Goal: Task Accomplishment & Management: Use online tool/utility

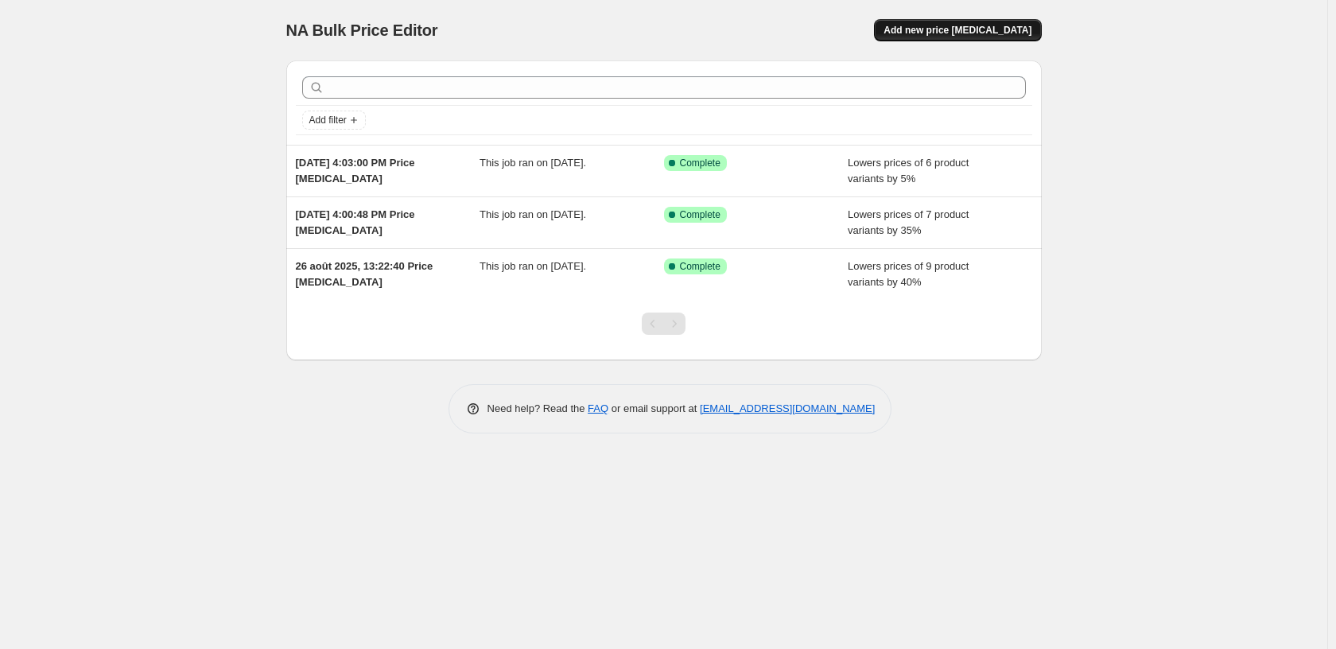
click at [1005, 41] on button "Add new price [MEDICAL_DATA]" at bounding box center [957, 30] width 167 height 22
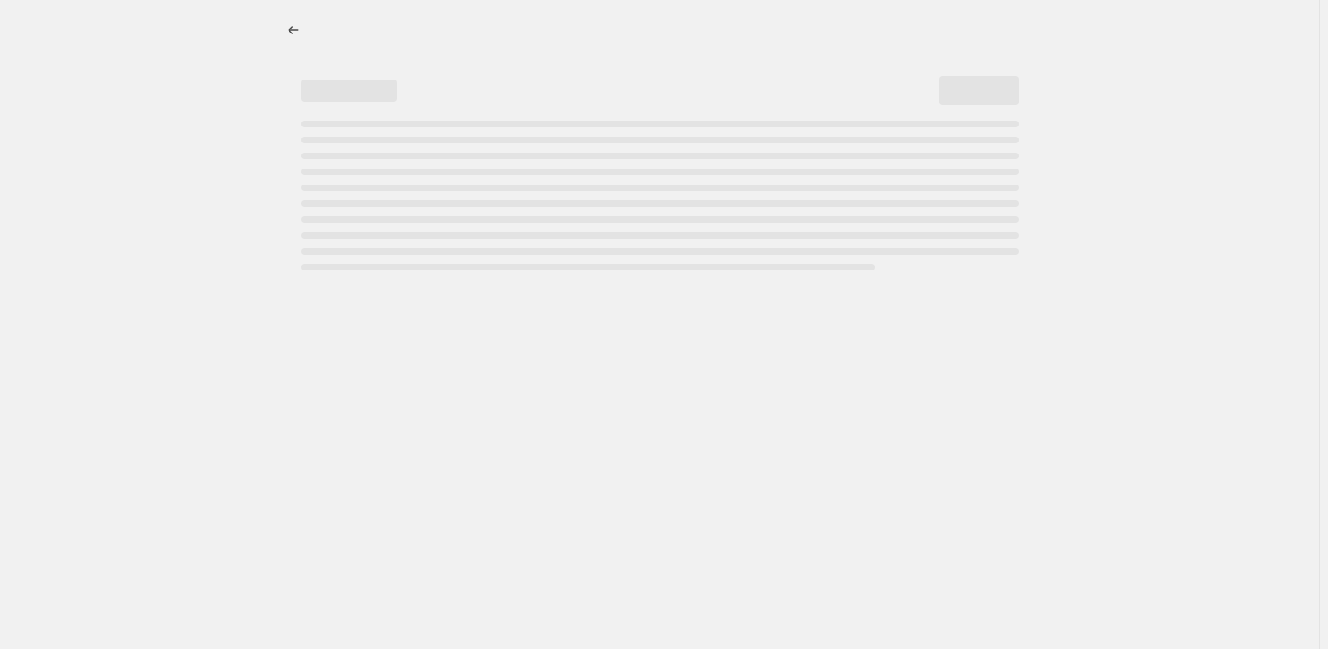
select select "percentage"
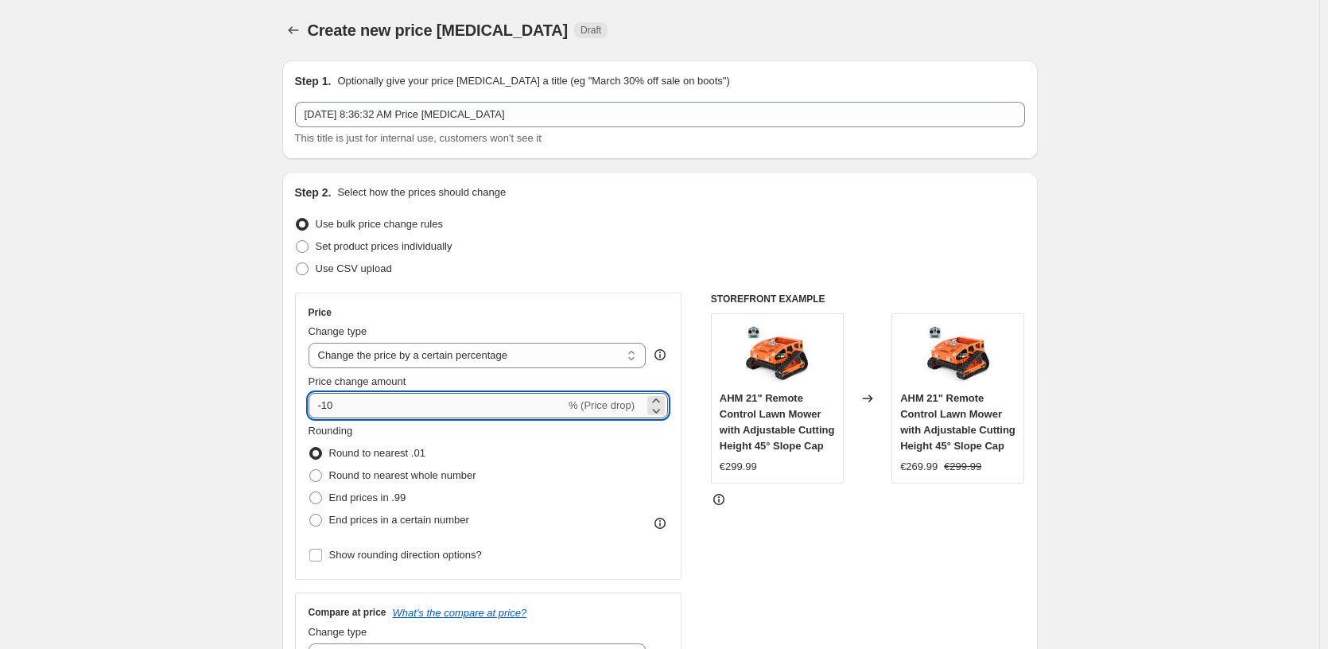
drag, startPoint x: 344, startPoint y: 403, endPoint x: 331, endPoint y: 405, distance: 12.8
click at [331, 405] on input "-10" at bounding box center [437, 405] width 257 height 25
drag, startPoint x: 327, startPoint y: 405, endPoint x: 371, endPoint y: 409, distance: 43.9
click at [371, 409] on input "-10" at bounding box center [437, 405] width 257 height 25
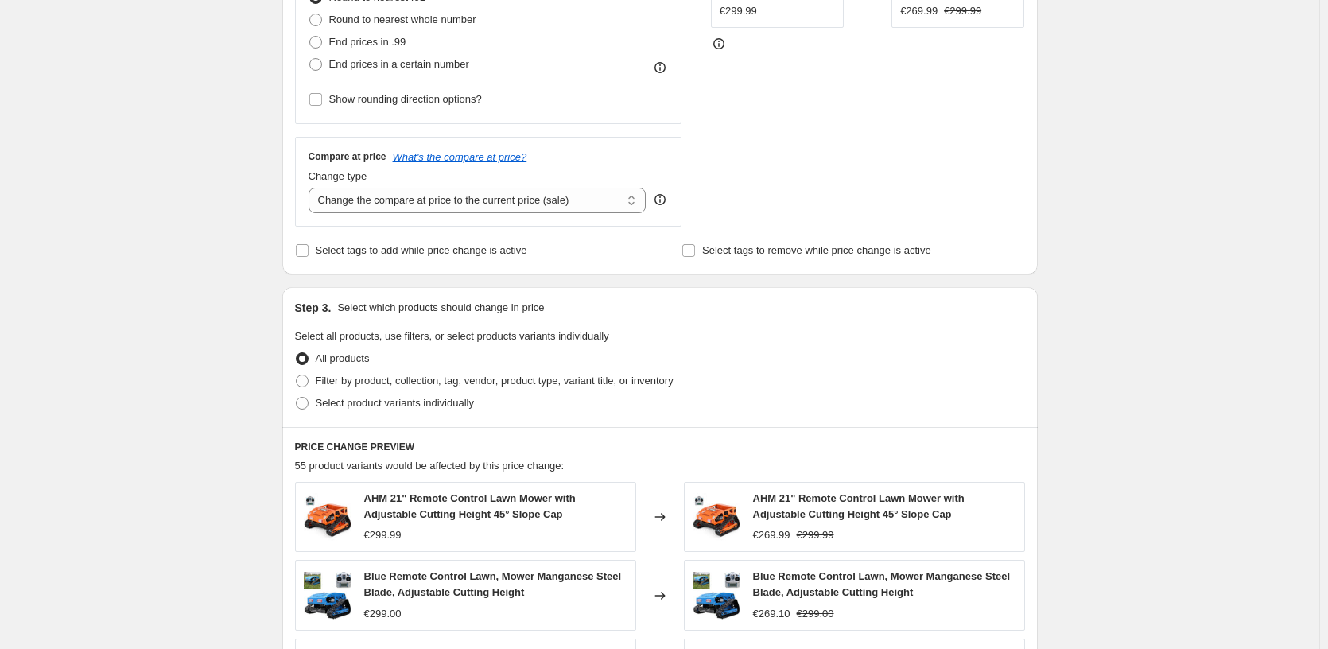
scroll to position [480, 0]
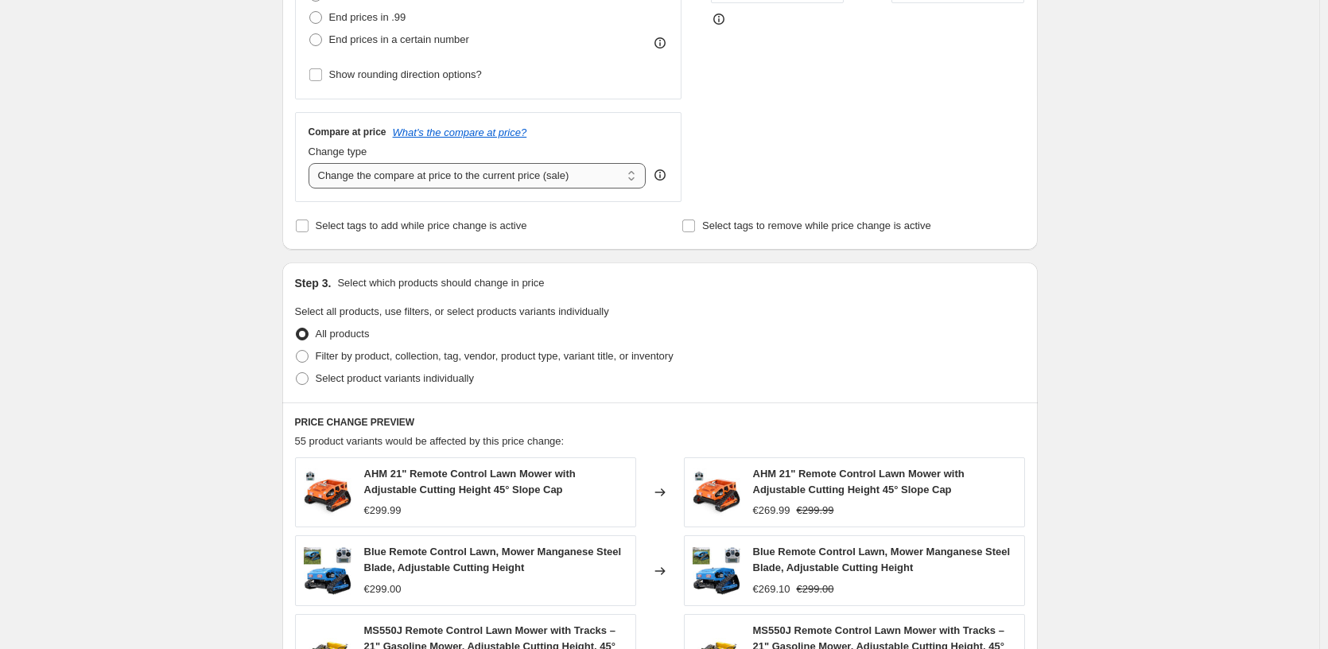
type input "-40"
click at [503, 181] on select "Change the compare at price to the current price (sale) Change the compare at p…" at bounding box center [478, 175] width 338 height 25
select select "remove"
click at [312, 163] on select "Change the compare at price to the current price (sale) Change the compare at p…" at bounding box center [478, 175] width 338 height 25
click at [377, 355] on span "Filter by product, collection, tag, vendor, product type, variant title, or inv…" at bounding box center [495, 356] width 358 height 12
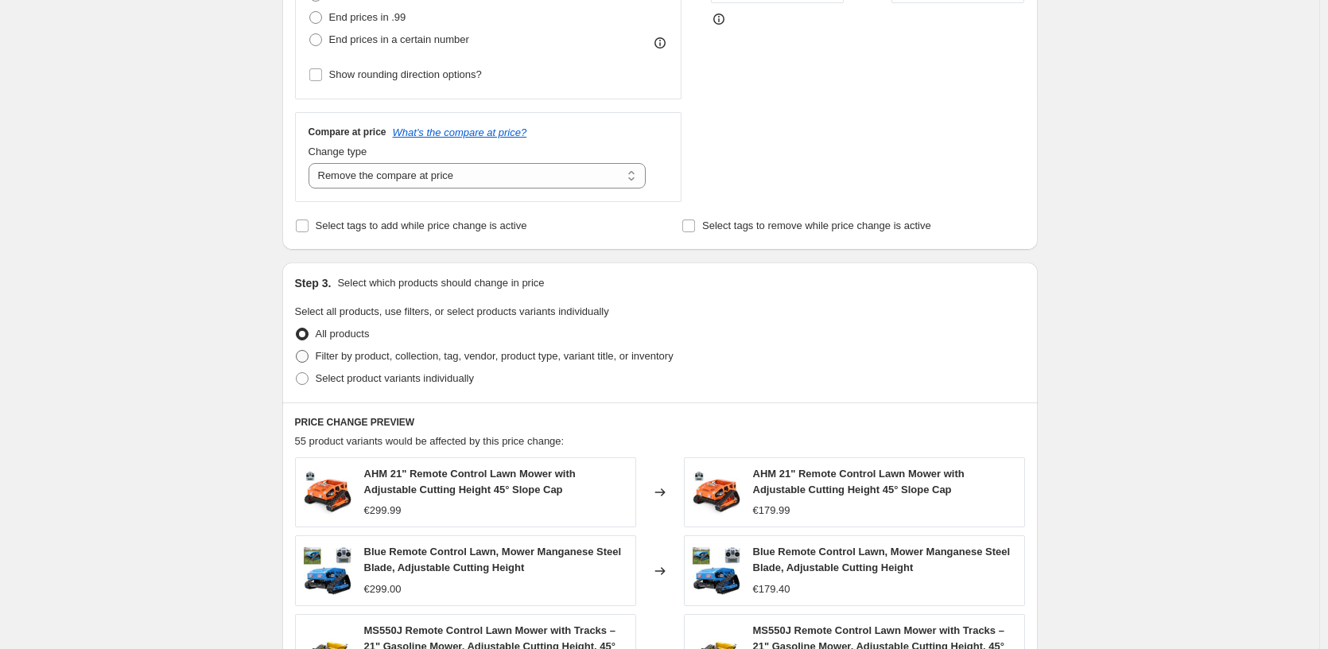
click at [297, 351] on input "Filter by product, collection, tag, vendor, product type, variant title, or inv…" at bounding box center [296, 350] width 1 height 1
radio input "true"
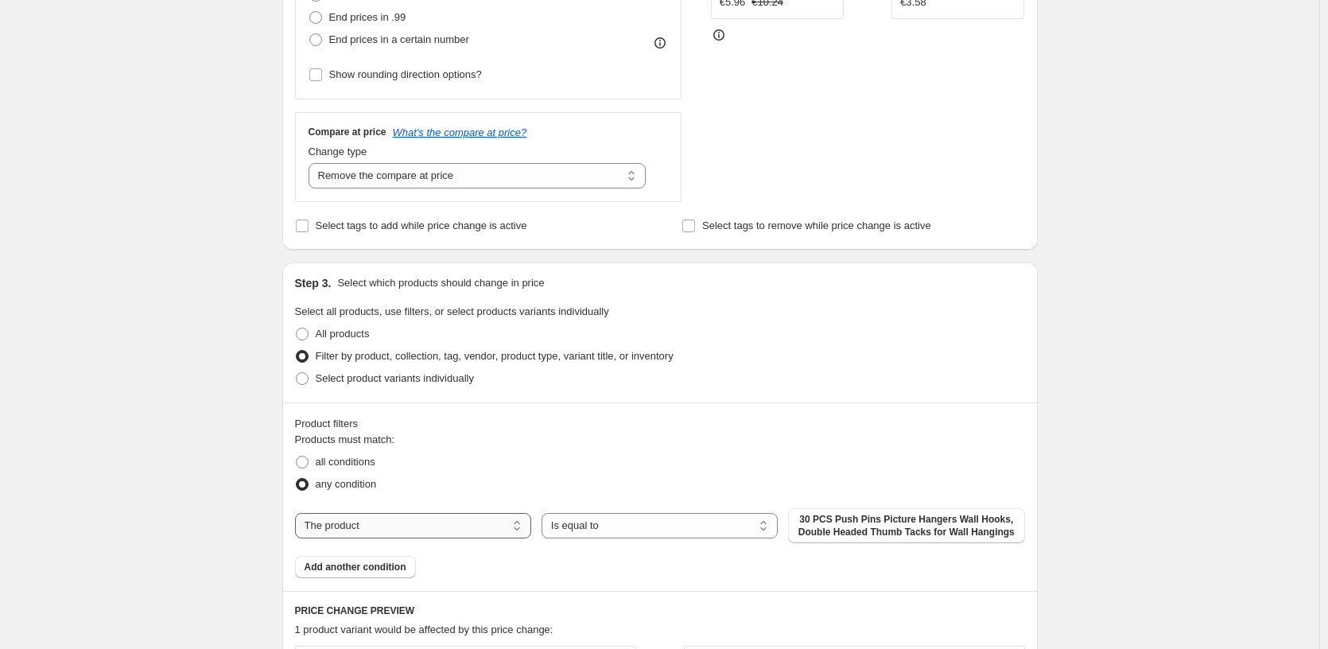
click at [469, 538] on select "The product The product's collection The product's tag The product's vendor The…" at bounding box center [413, 525] width 236 height 25
select select "vendor"
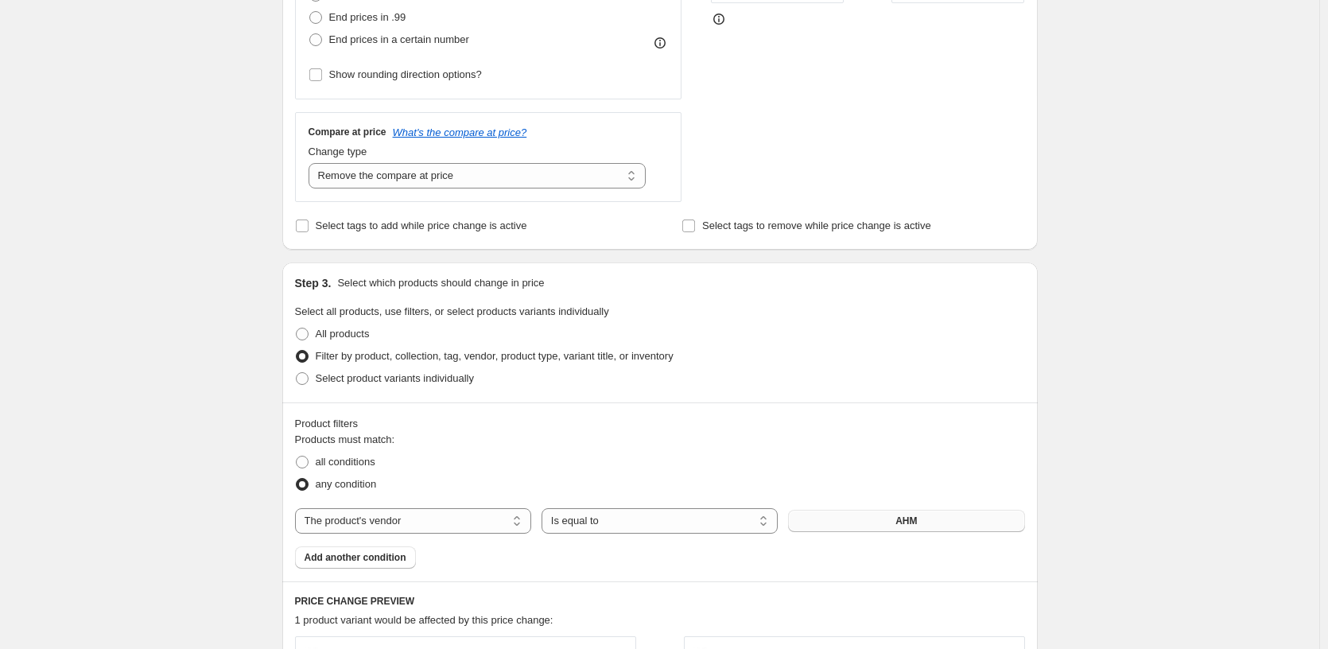
click at [859, 516] on button "AHM" at bounding box center [906, 521] width 236 height 22
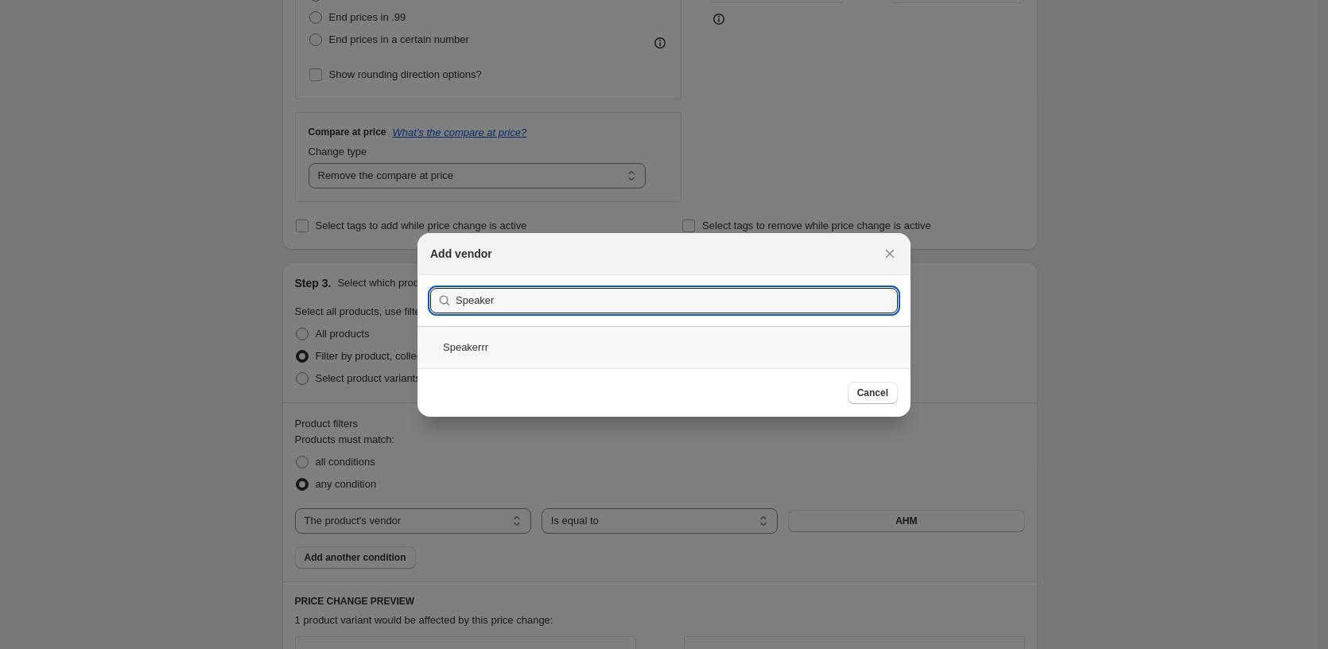
type input "Speaker"
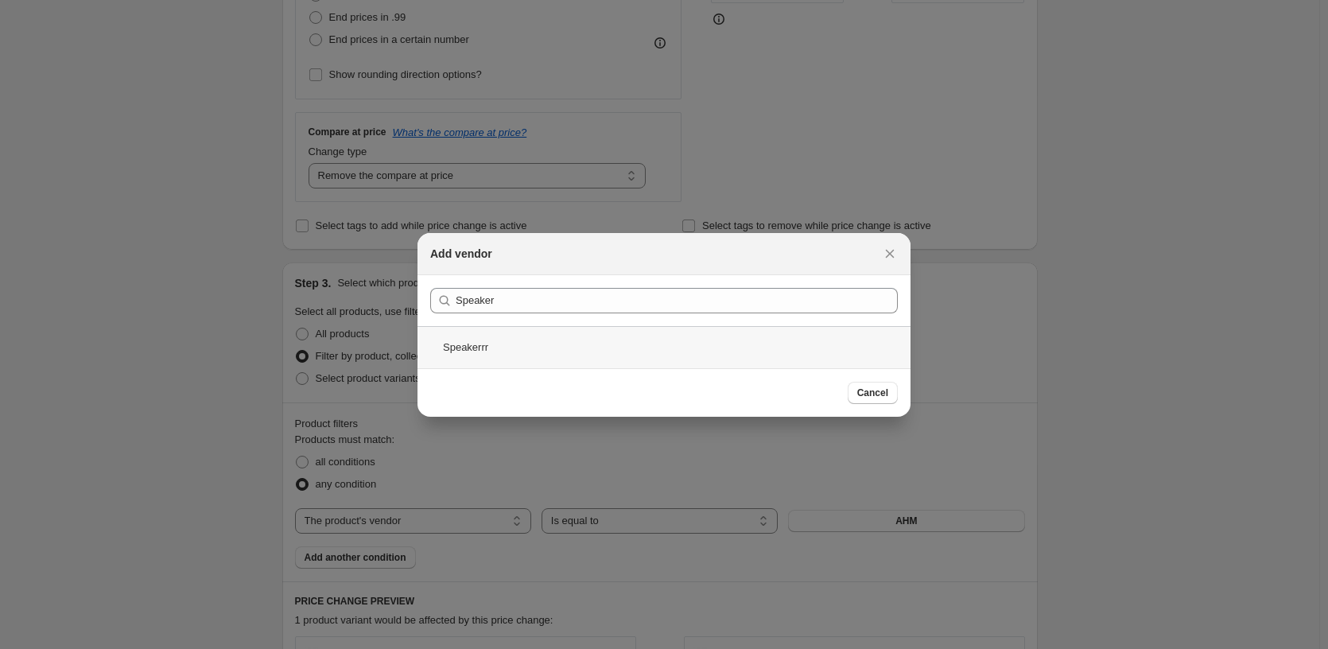
click at [540, 355] on div "Speakerrr" at bounding box center [663, 347] width 493 height 42
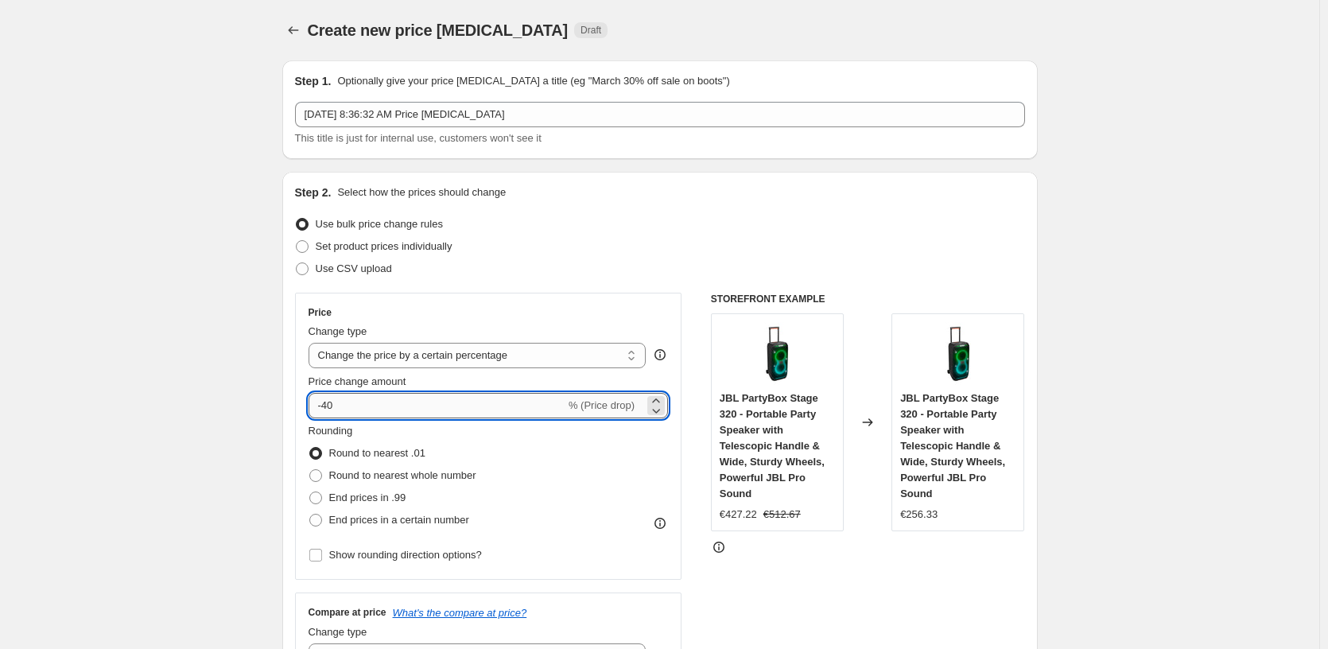
drag, startPoint x: 343, startPoint y: 407, endPoint x: 325, endPoint y: 408, distance: 17.5
click at [325, 408] on input "-40" at bounding box center [437, 405] width 257 height 25
type input "-35"
click at [575, 281] on div "Step 2. Select how the prices should change Use bulk price change rules Set pro…" at bounding box center [660, 450] width 730 height 533
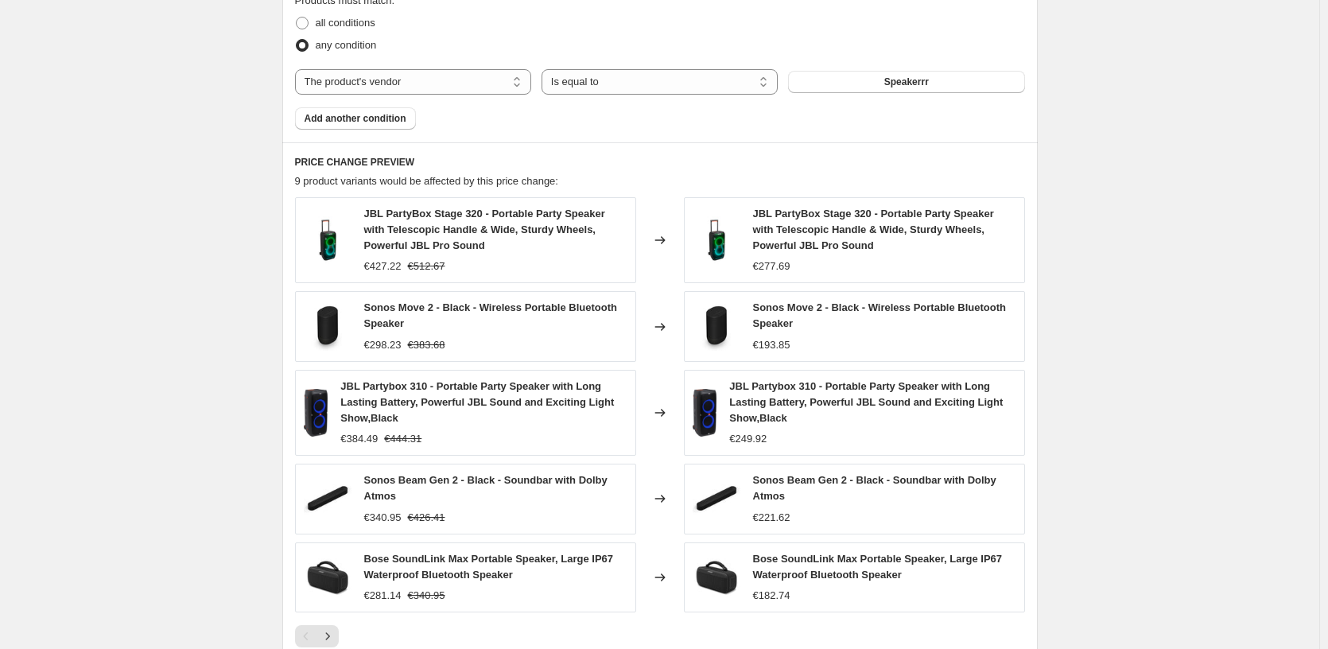
scroll to position [1005, 0]
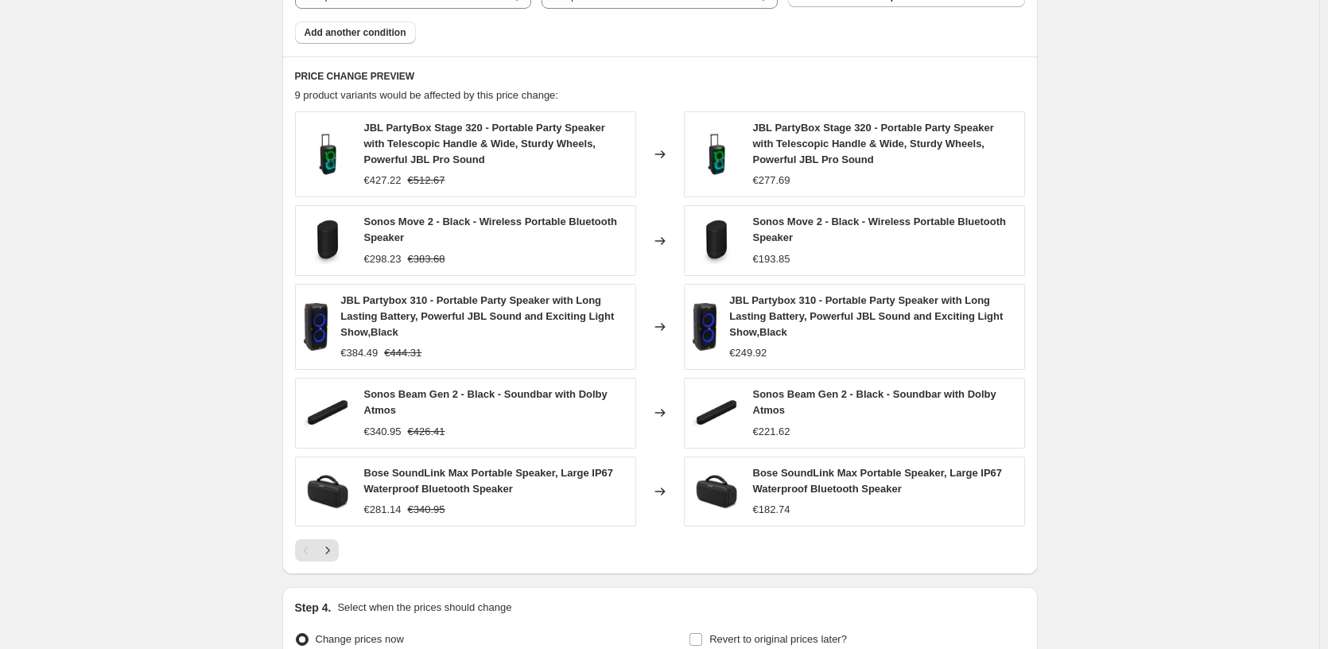
click at [791, 564] on div "PRICE CHANGE PREVIEW 9 product variants would be affected by this price change:…" at bounding box center [659, 315] width 755 height 518
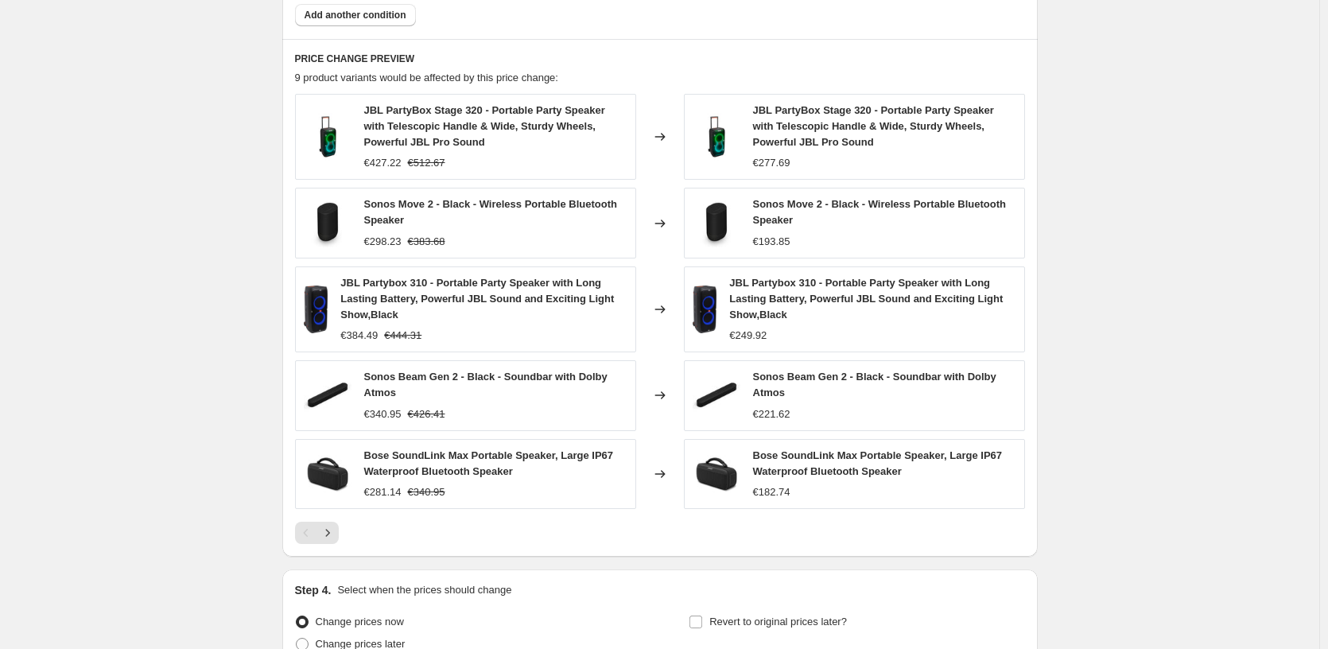
scroll to position [1178, 0]
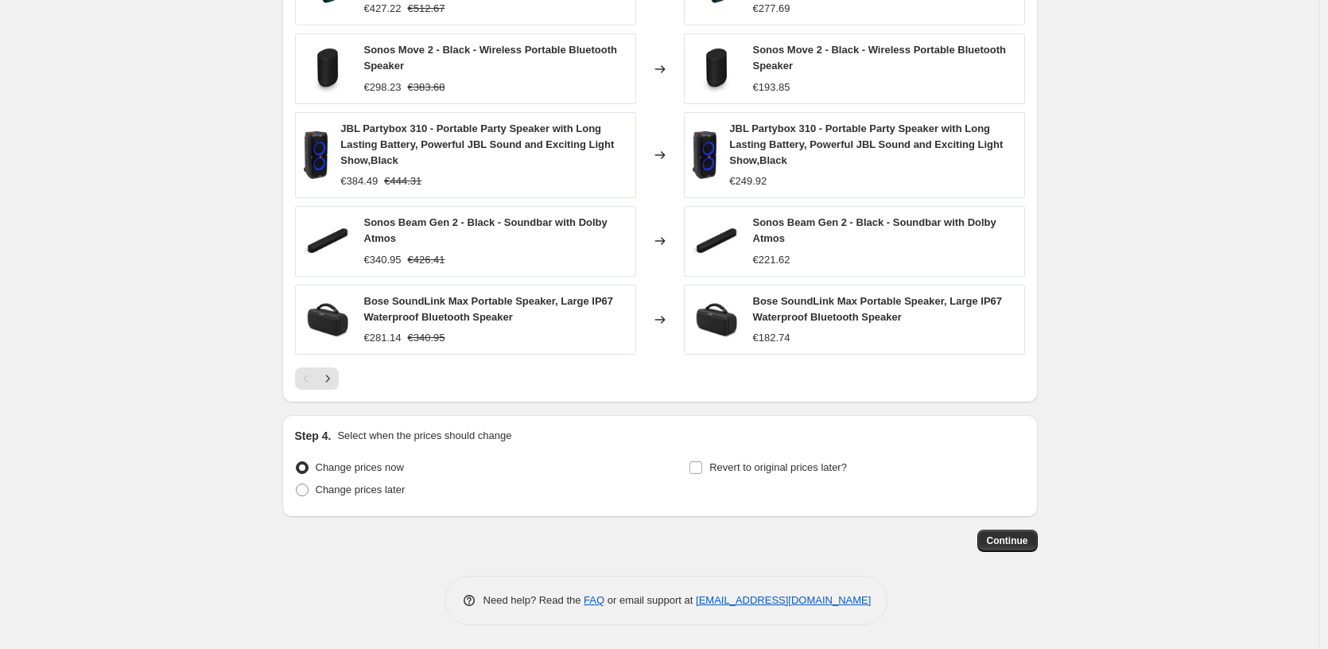
click at [1011, 534] on span "Continue" at bounding box center [1007, 540] width 41 height 13
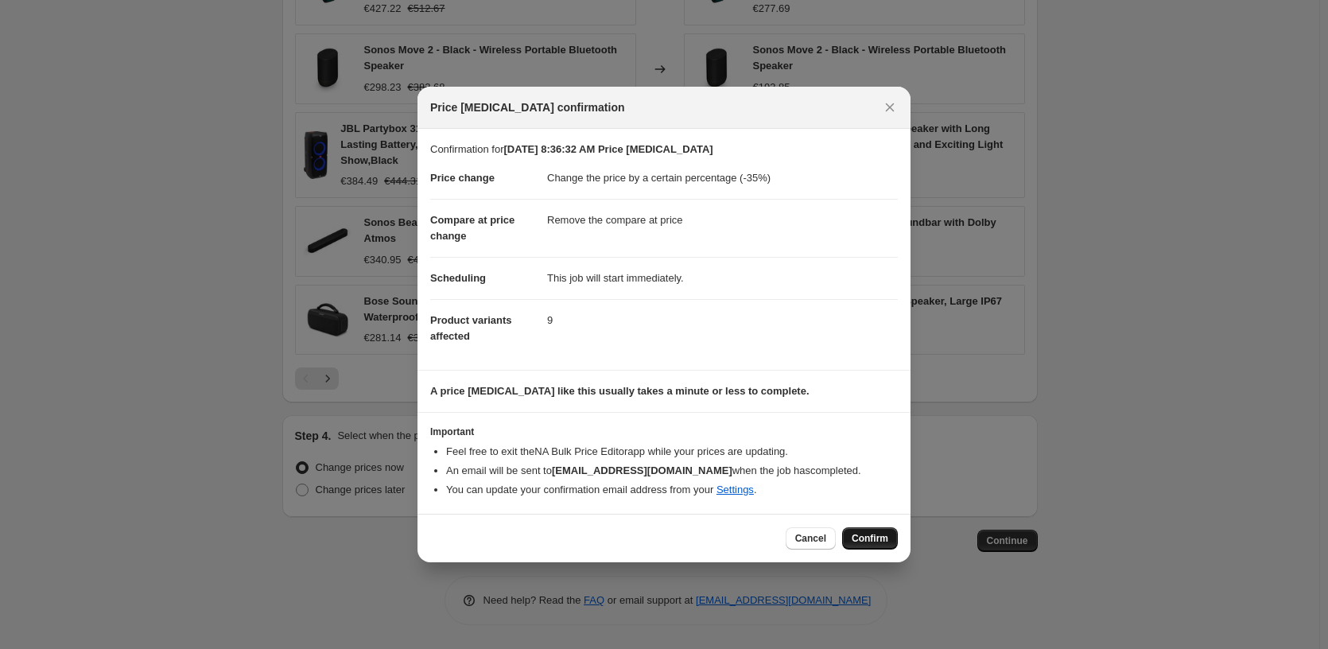
click at [860, 538] on span "Confirm" at bounding box center [870, 538] width 37 height 13
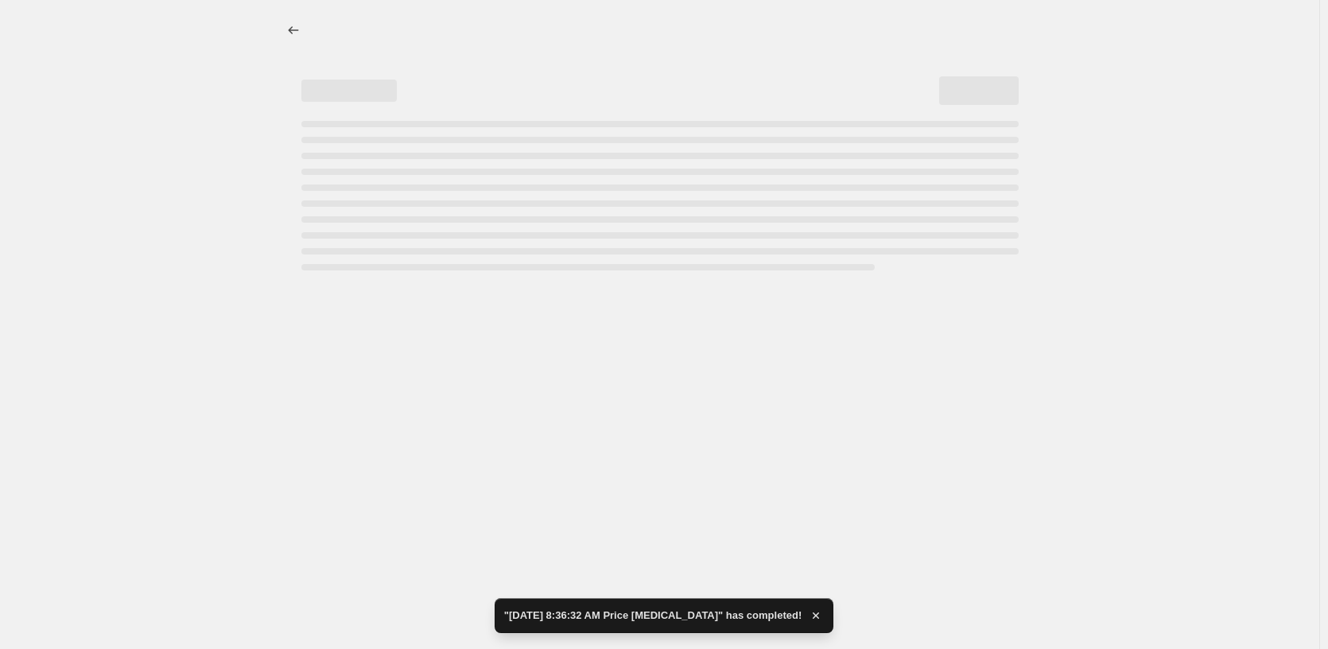
select select "percentage"
select select "remove"
select select "vendor"
